Goal: Transaction & Acquisition: Purchase product/service

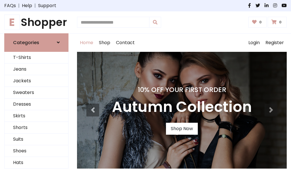
click at [145, 86] on h4 "10% Off Your First Order" at bounding box center [182, 90] width 140 height 8
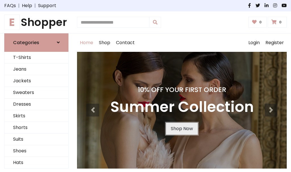
click at [182, 128] on link "Shop Now" at bounding box center [182, 128] width 32 height 12
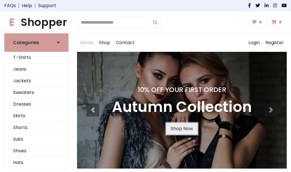
click at [182, 128] on link "Shop Now" at bounding box center [182, 128] width 32 height 12
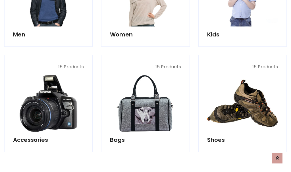
scroll to position [567, 0]
